Goal: Information Seeking & Learning: Learn about a topic

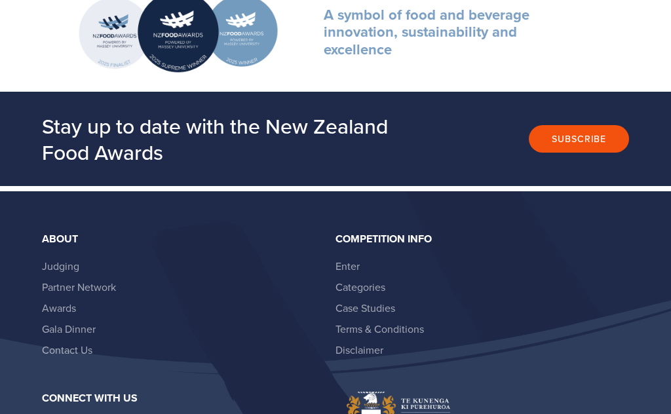
scroll to position [375, 0]
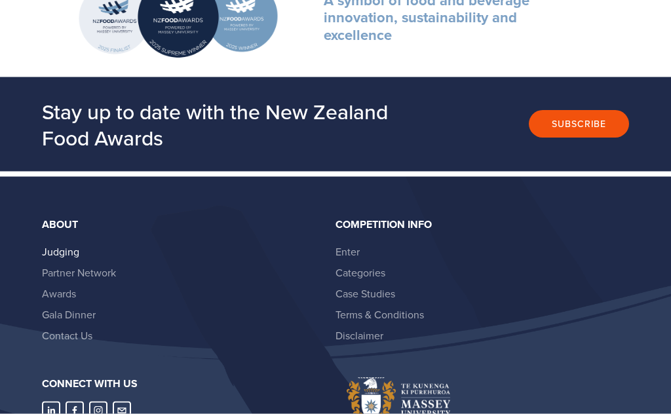
click at [58, 248] on link "Judging" at bounding box center [60, 251] width 37 height 14
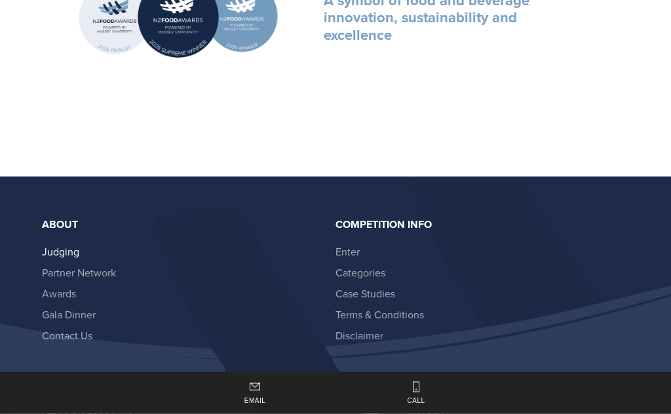
scroll to position [433, 0]
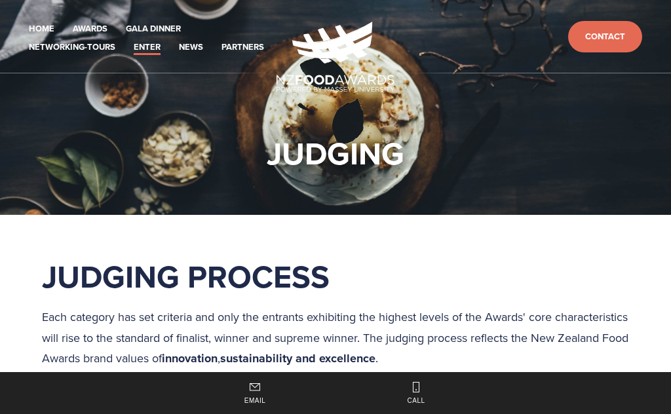
click at [94, 52] on link "Networking-Tours" at bounding box center [72, 47] width 86 height 15
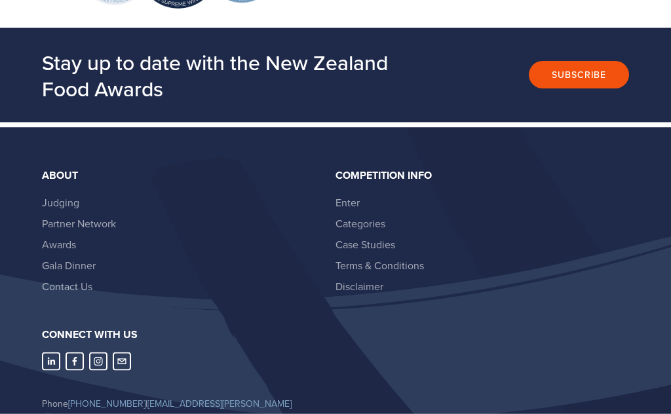
scroll to position [1820, 0]
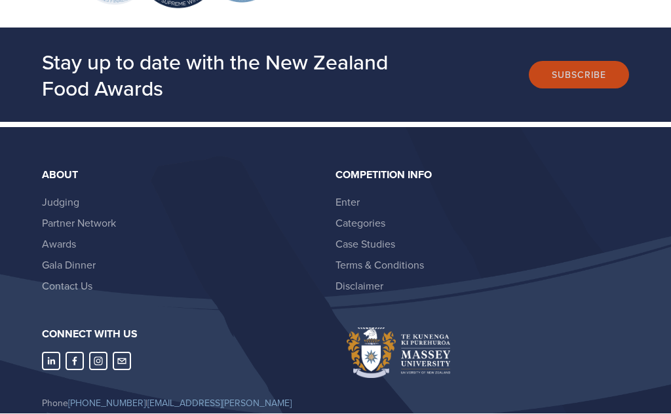
click at [587, 62] on button "Subscribe" at bounding box center [579, 76] width 100 height 28
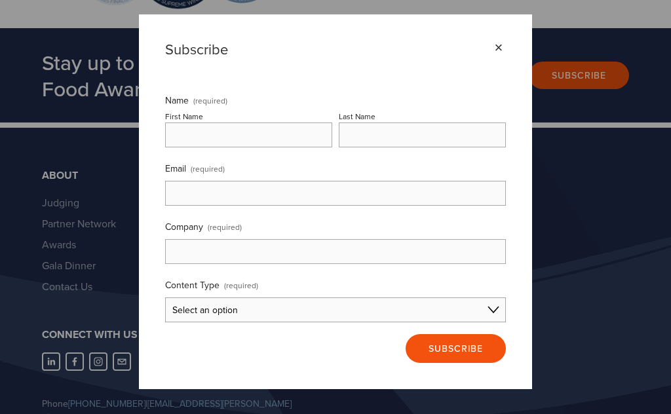
click at [618, 404] on div "× Subscribe Name (required) First Name Last Name Email (required) Company (requ…" at bounding box center [335, 207] width 671 height 414
click at [620, 401] on div "× Subscribe Name (required) First Name Last Name Email (required) Company (requ…" at bounding box center [335, 207] width 671 height 414
click at [505, 44] on div "×" at bounding box center [498, 48] width 14 height 14
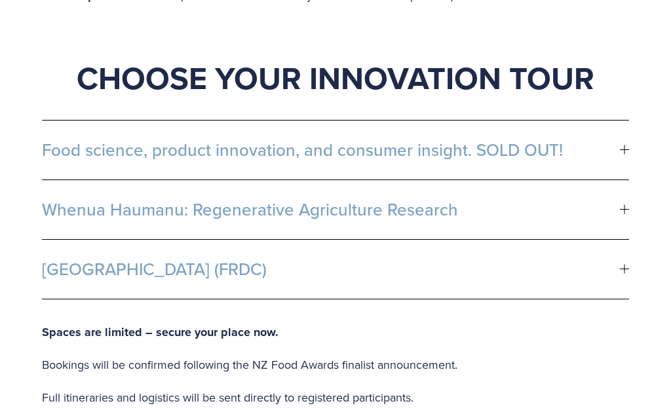
scroll to position [854, 0]
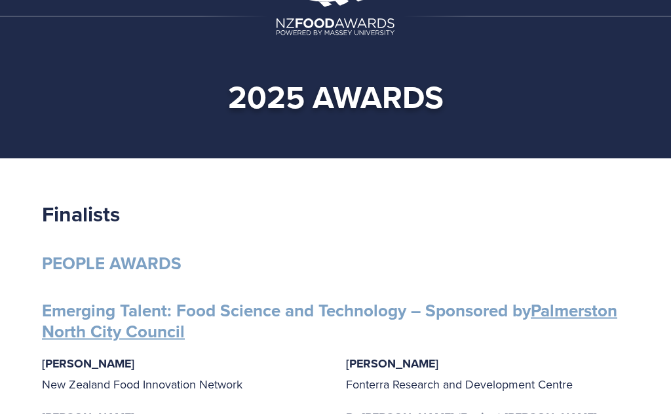
scroll to position [58, 0]
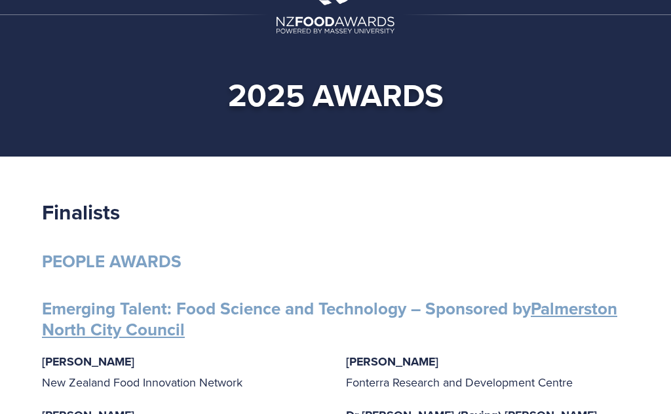
click at [105, 219] on strong "Finalists" at bounding box center [81, 212] width 78 height 31
click at [153, 263] on strong "PEOPLE AWARDS" at bounding box center [112, 261] width 140 height 25
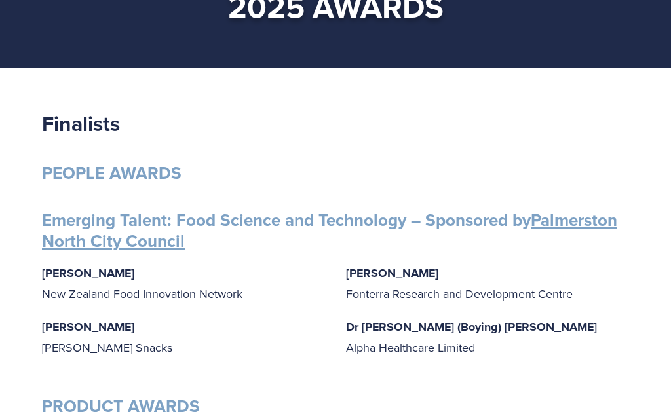
scroll to position [0, 0]
